Goal: Information Seeking & Learning: Check status

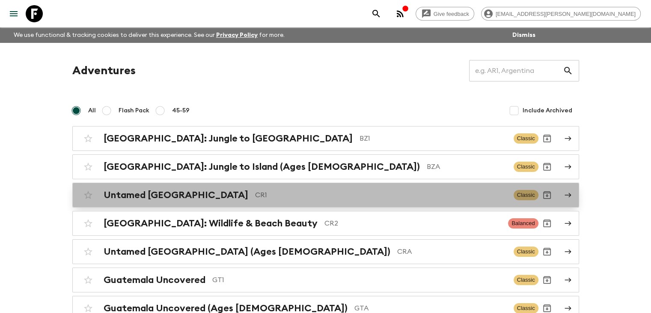
click at [199, 201] on div "Untamed [GEOGRAPHIC_DATA] CR1 Classic" at bounding box center [309, 194] width 459 height 17
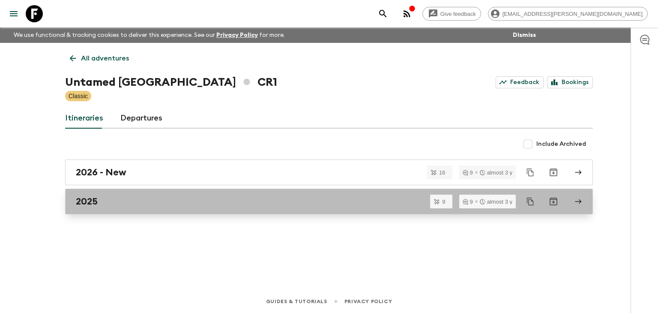
click at [86, 201] on h2 "2025" at bounding box center [87, 201] width 22 height 11
click at [103, 201] on div "2025" at bounding box center [321, 201] width 490 height 11
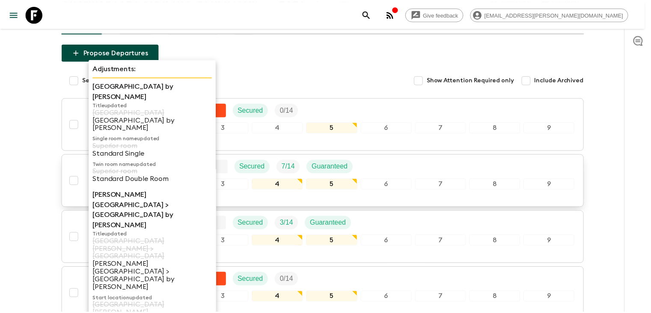
scroll to position [86, 0]
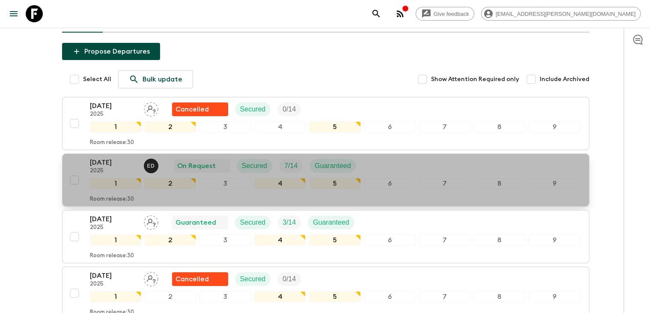
click at [105, 164] on p "[DATE]" at bounding box center [113, 162] width 47 height 10
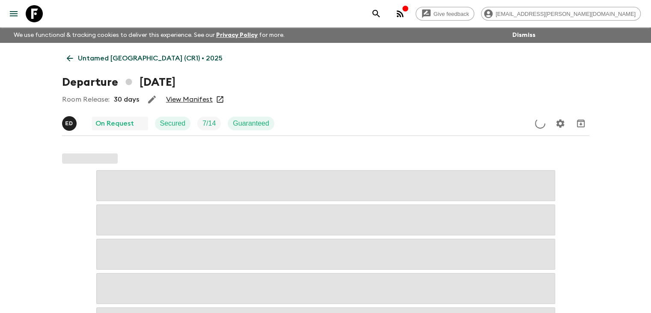
click at [194, 101] on link "View Manifest" at bounding box center [189, 99] width 47 height 9
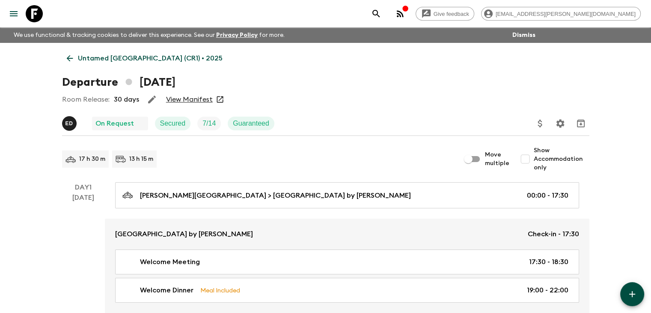
click at [526, 159] on input "Show Accommodation only" at bounding box center [525, 158] width 17 height 17
checkbox input "true"
